Goal: Navigation & Orientation: Understand site structure

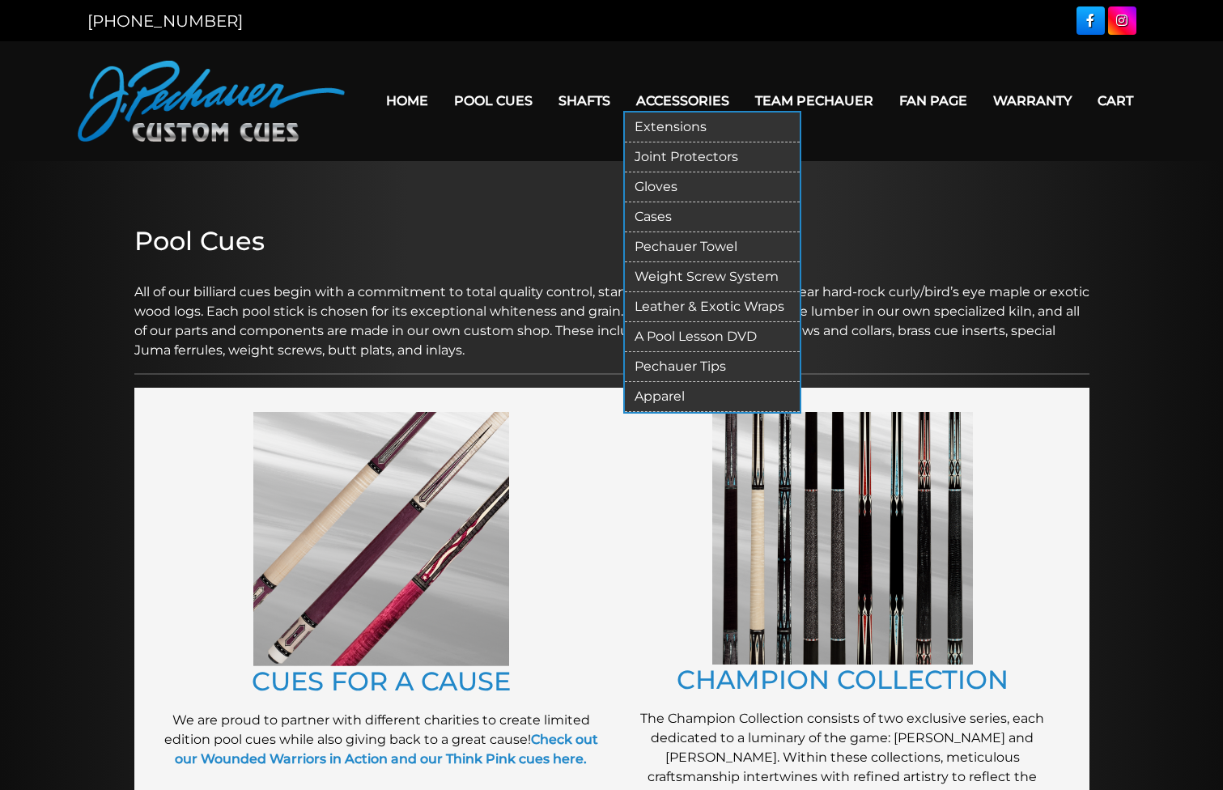
click at [644, 209] on link "Cases" at bounding box center [712, 217] width 175 height 30
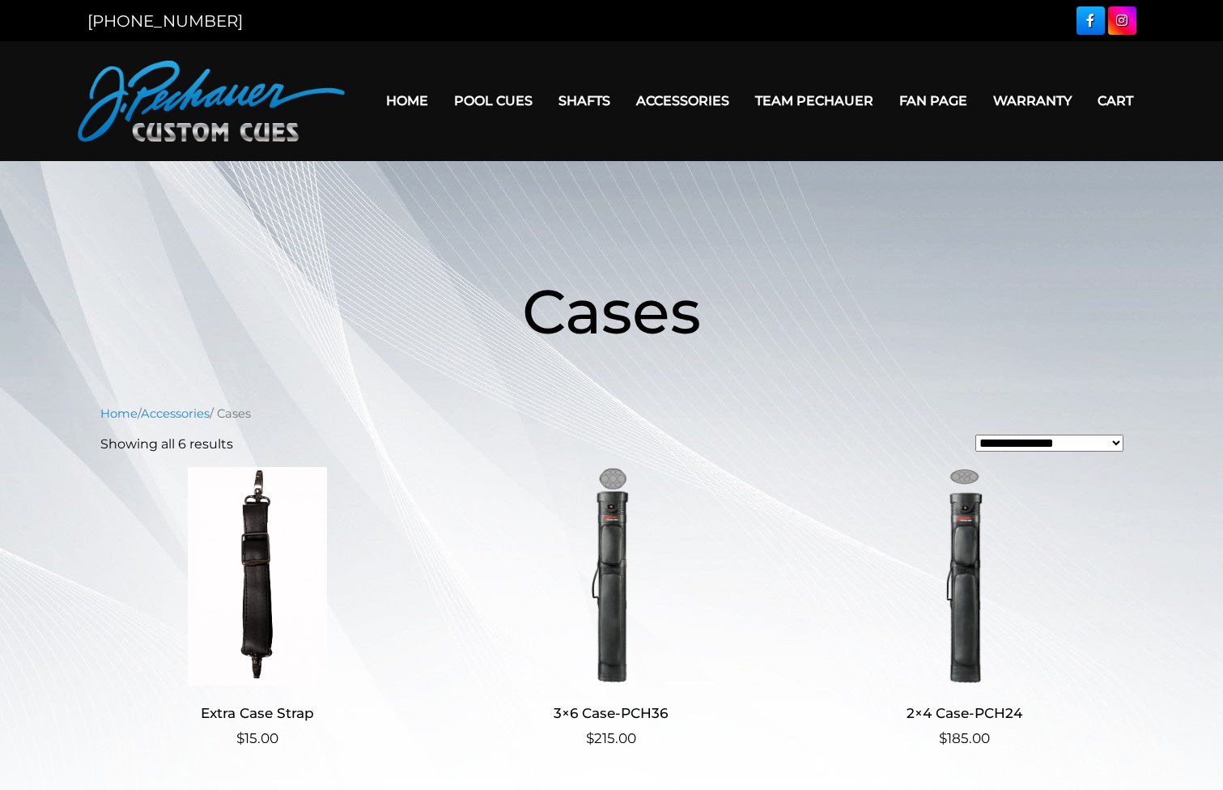
click at [791, 98] on link "Team Pechauer" at bounding box center [814, 100] width 144 height 41
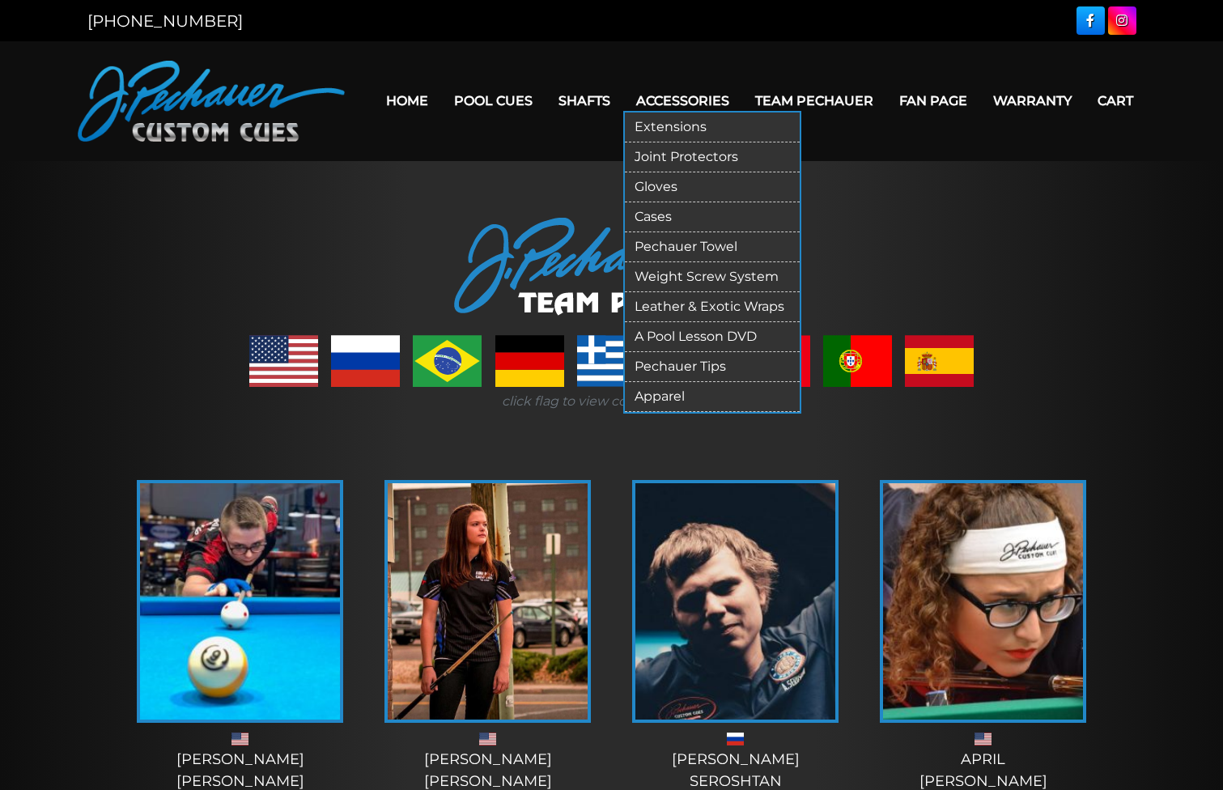
click at [653, 99] on link "Accessories" at bounding box center [682, 100] width 119 height 41
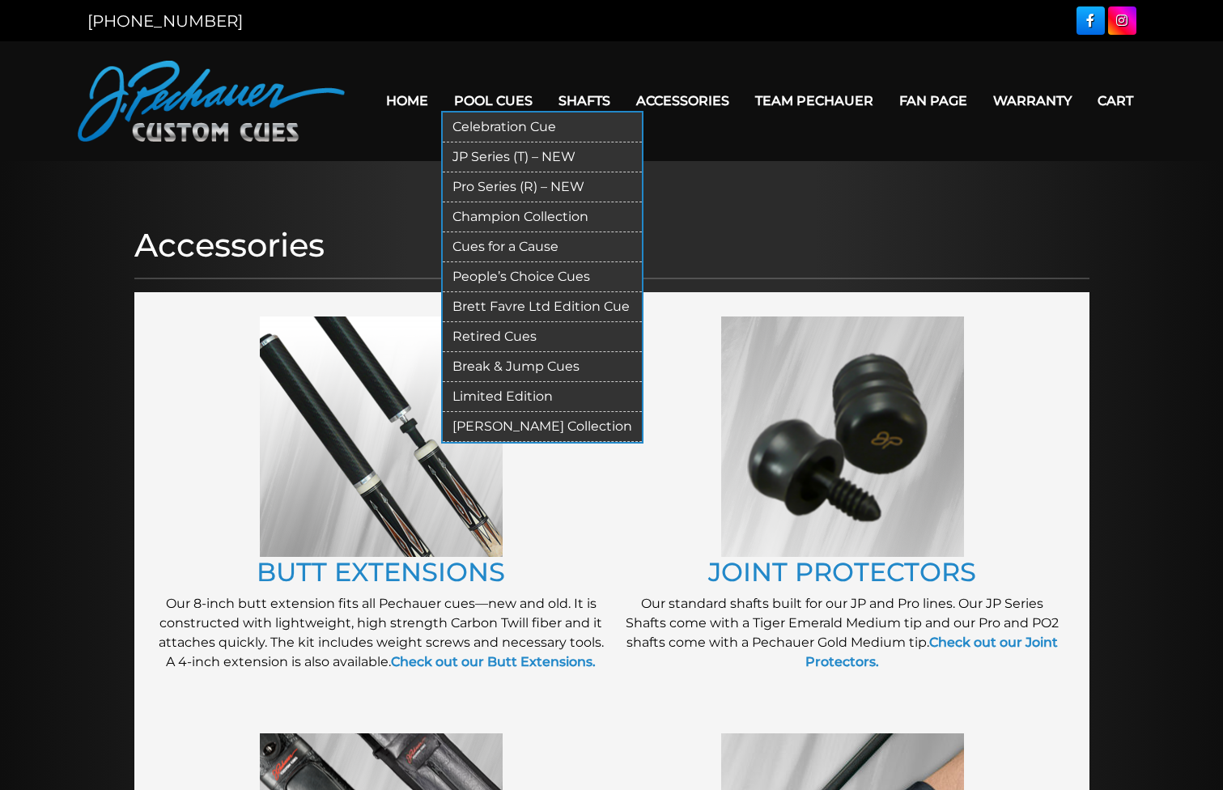
click at [482, 129] on link "Celebration Cue" at bounding box center [542, 127] width 199 height 30
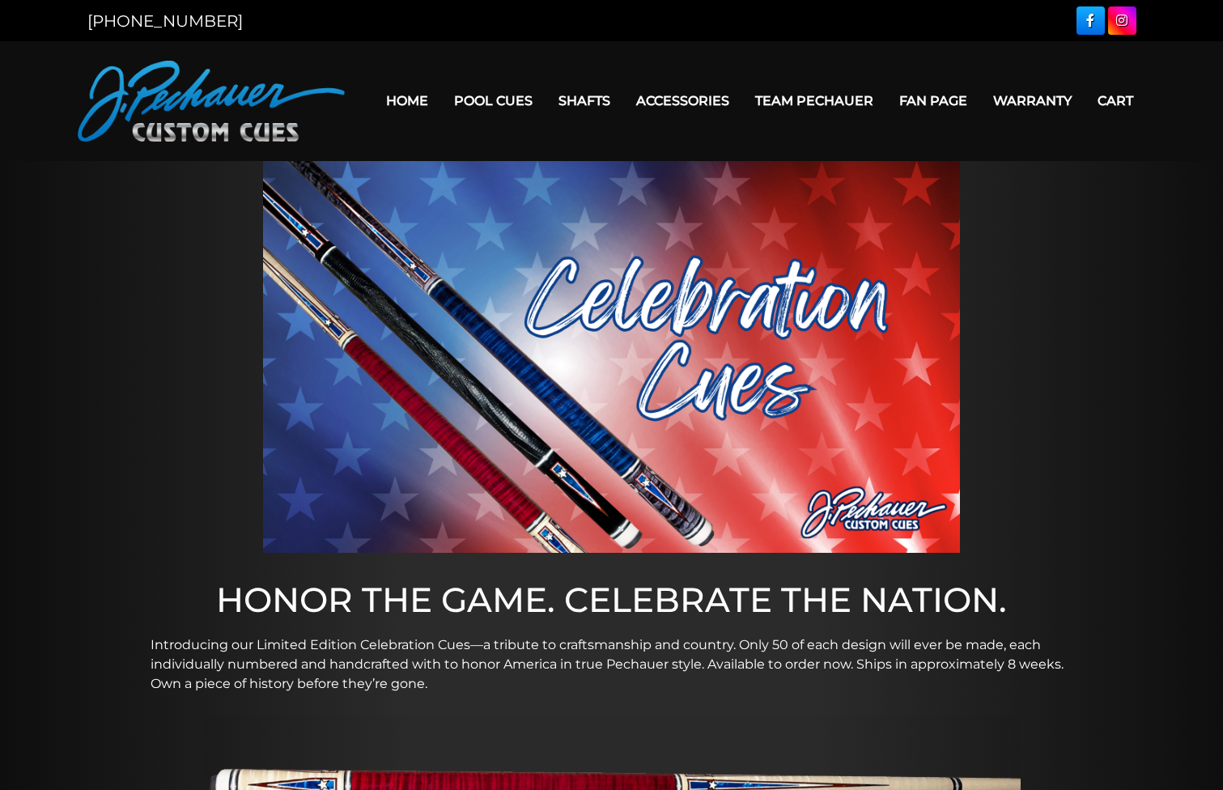
click at [392, 101] on link "Home" at bounding box center [407, 100] width 68 height 41
